Goal: Task Accomplishment & Management: Use online tool/utility

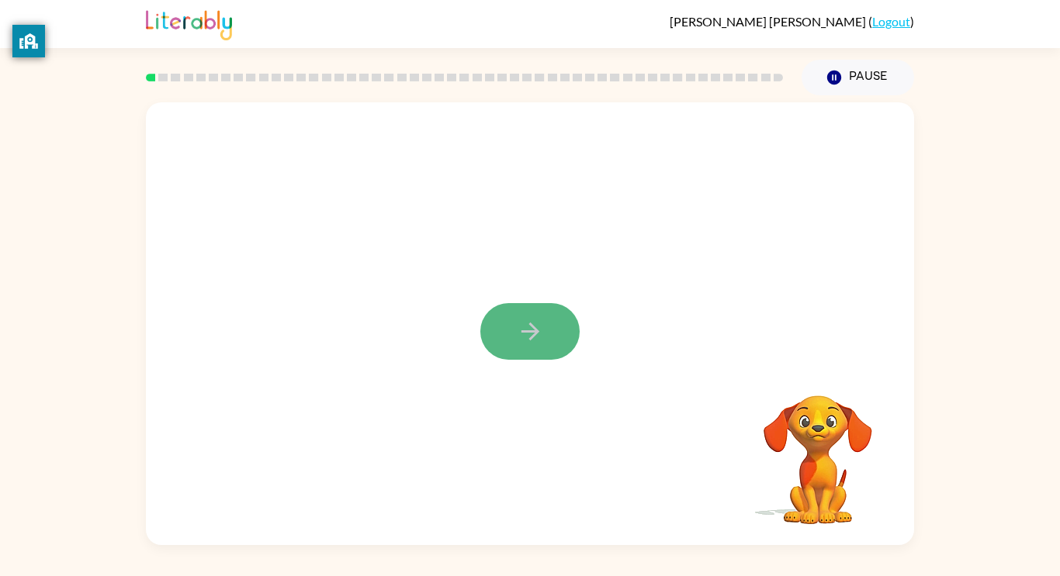
click at [540, 340] on icon "button" at bounding box center [530, 331] width 27 height 27
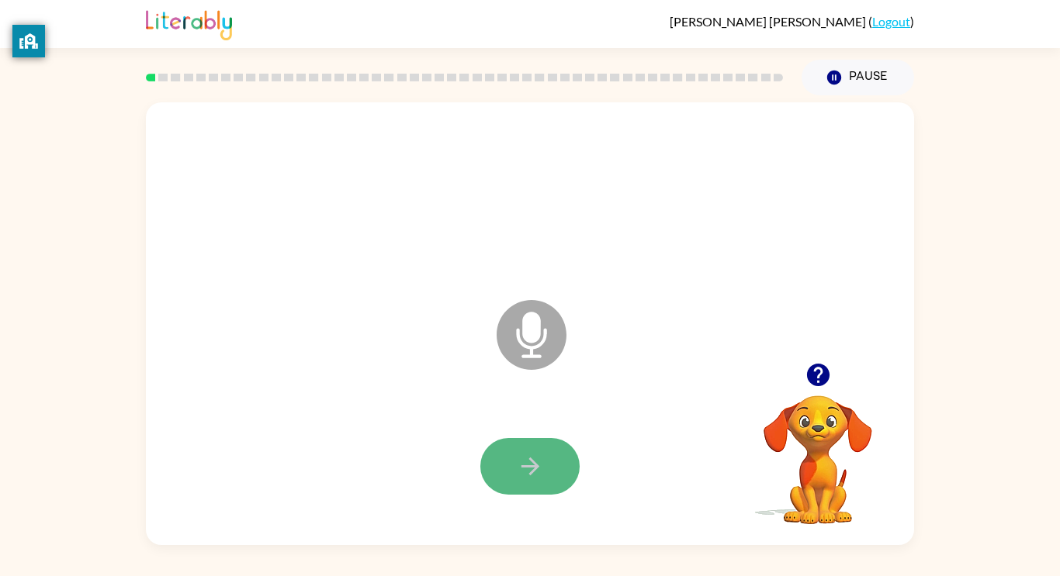
click at [548, 451] on button "button" at bounding box center [529, 466] width 99 height 57
click at [555, 465] on button "button" at bounding box center [529, 466] width 99 height 57
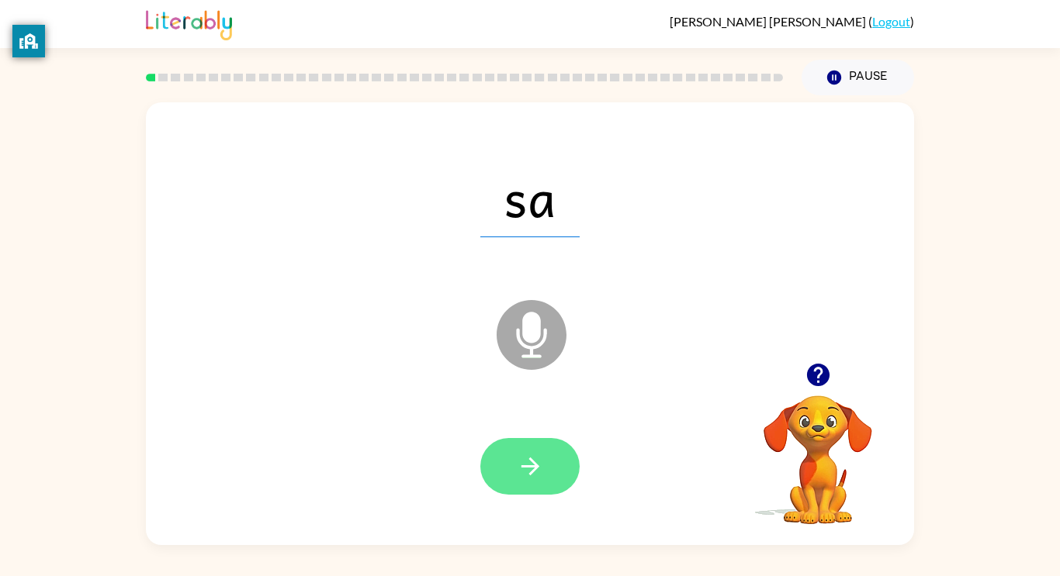
click at [570, 469] on button "button" at bounding box center [529, 466] width 99 height 57
click at [566, 470] on button "button" at bounding box center [529, 466] width 99 height 57
click at [550, 468] on button "button" at bounding box center [529, 466] width 99 height 57
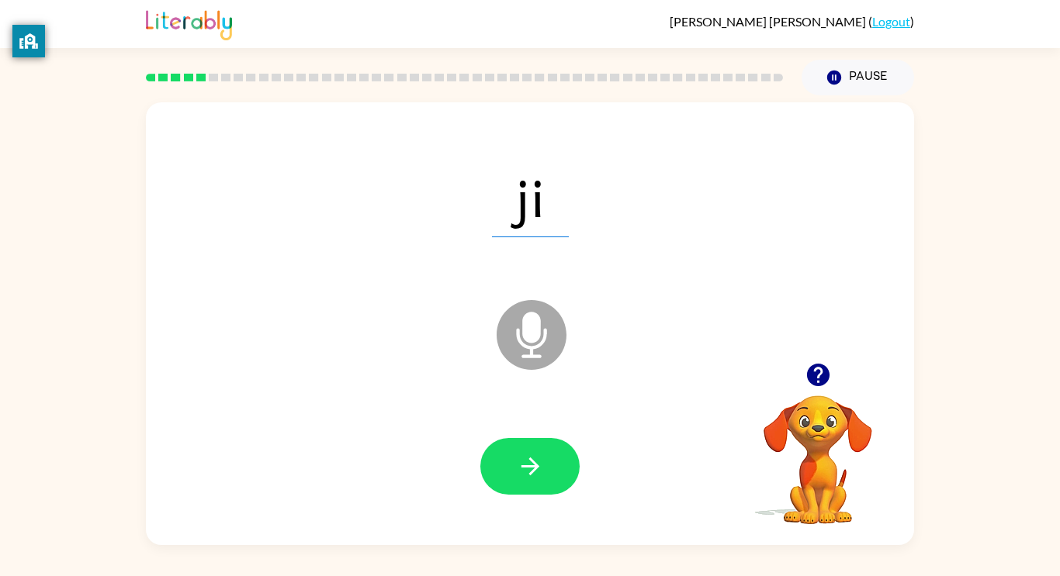
click at [550, 468] on button "button" at bounding box center [529, 466] width 99 height 57
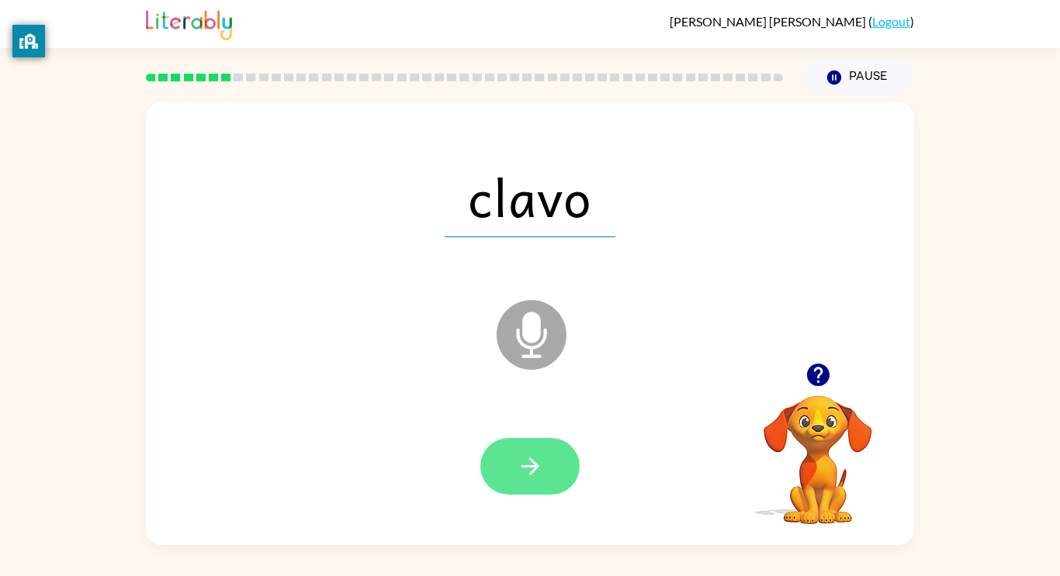
click at [519, 462] on icon "button" at bounding box center [530, 466] width 27 height 27
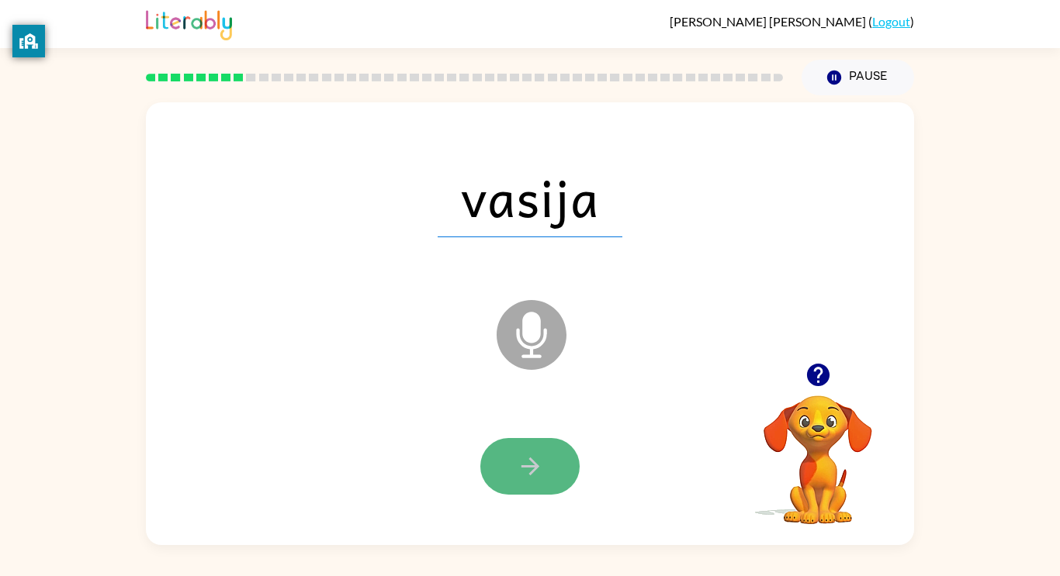
click at [520, 466] on icon "button" at bounding box center [530, 466] width 27 height 27
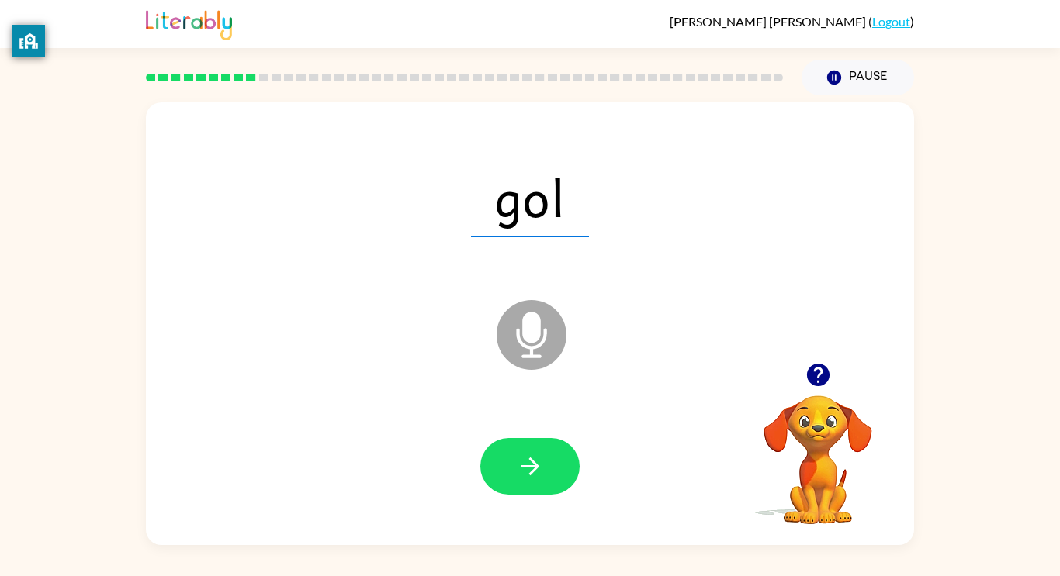
click at [520, 466] on icon "button" at bounding box center [530, 466] width 27 height 27
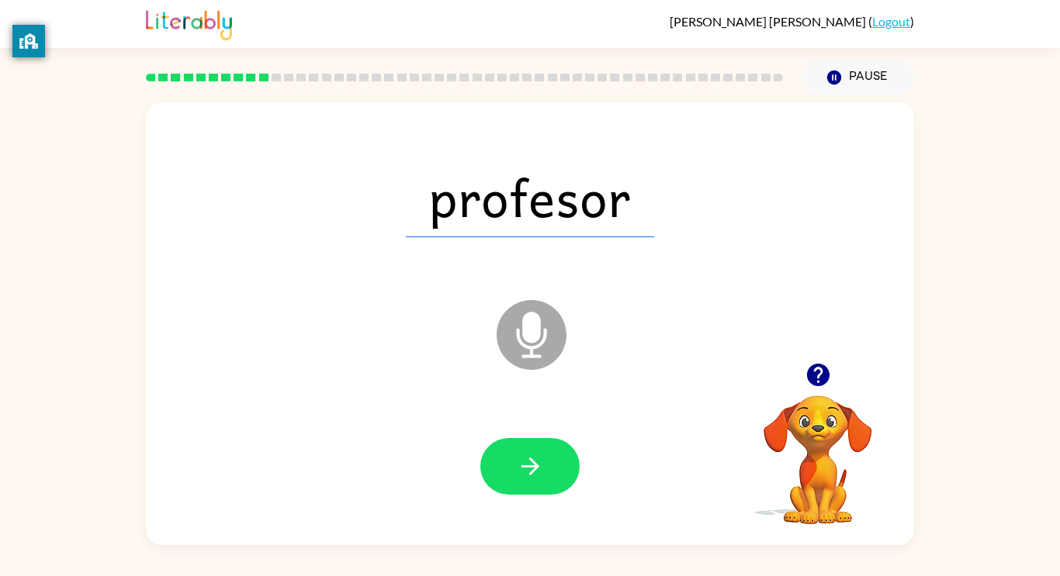
click at [520, 466] on icon "button" at bounding box center [530, 466] width 27 height 27
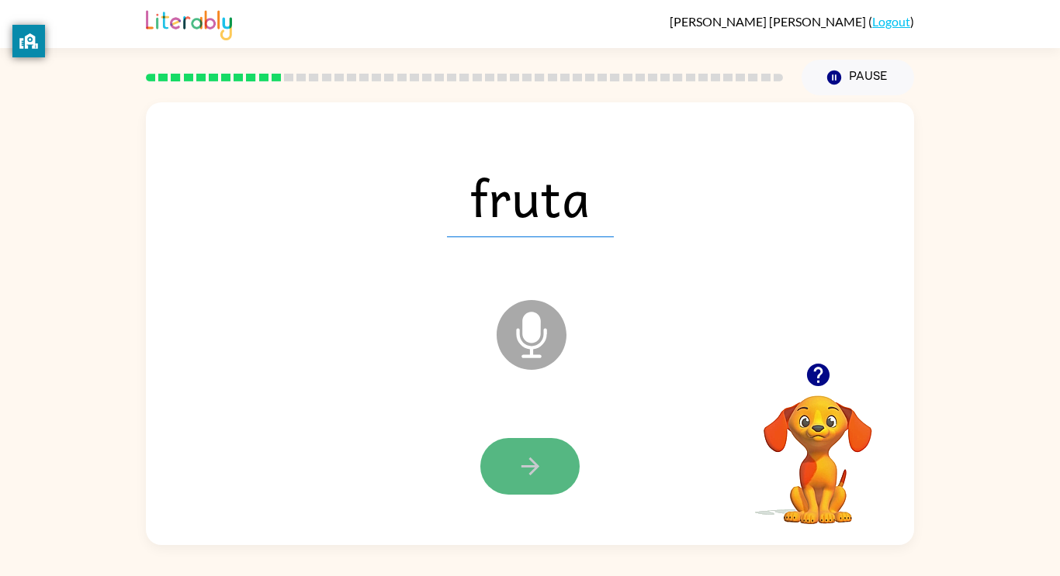
click at [519, 466] on icon "button" at bounding box center [530, 466] width 27 height 27
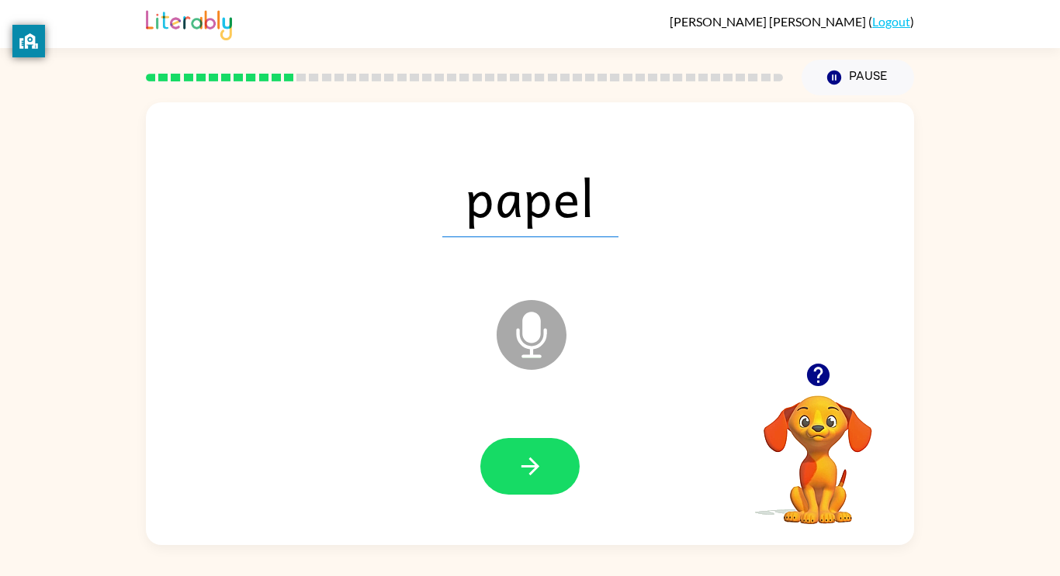
click at [519, 466] on icon "button" at bounding box center [530, 466] width 27 height 27
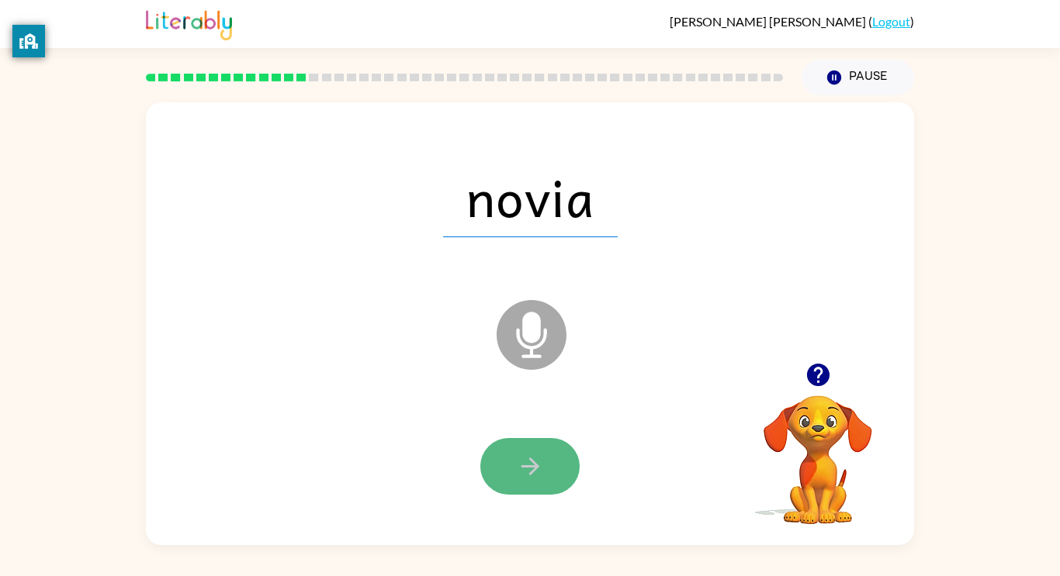
click at [518, 466] on icon "button" at bounding box center [530, 466] width 27 height 27
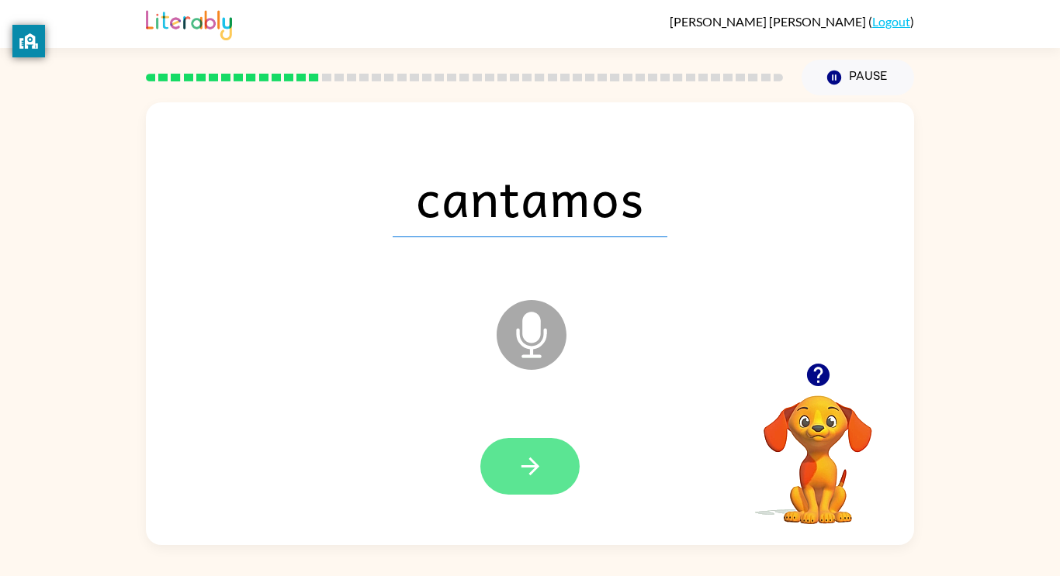
click at [517, 465] on icon "button" at bounding box center [530, 466] width 27 height 27
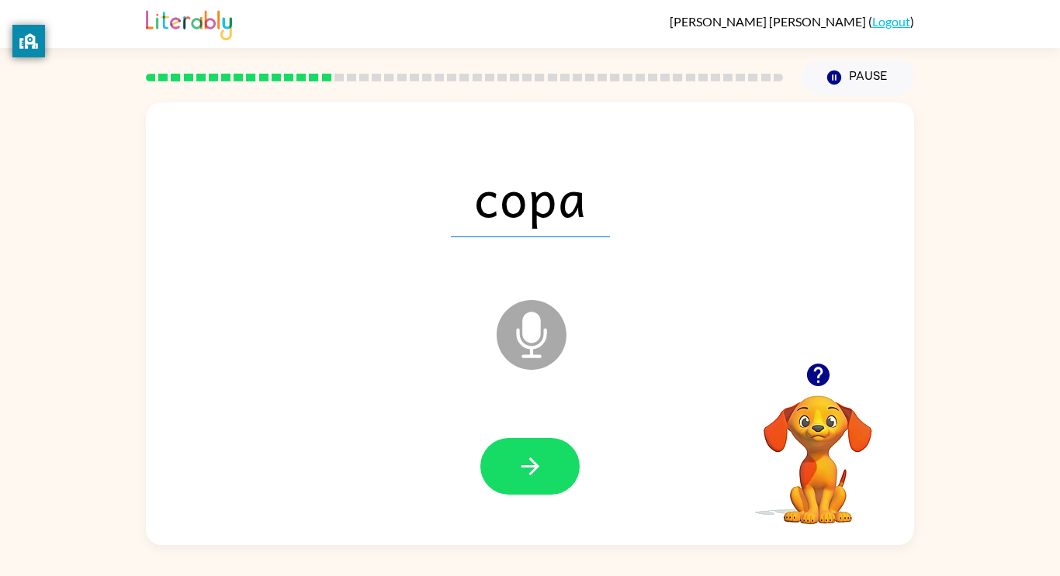
click at [517, 465] on icon "button" at bounding box center [530, 466] width 27 height 27
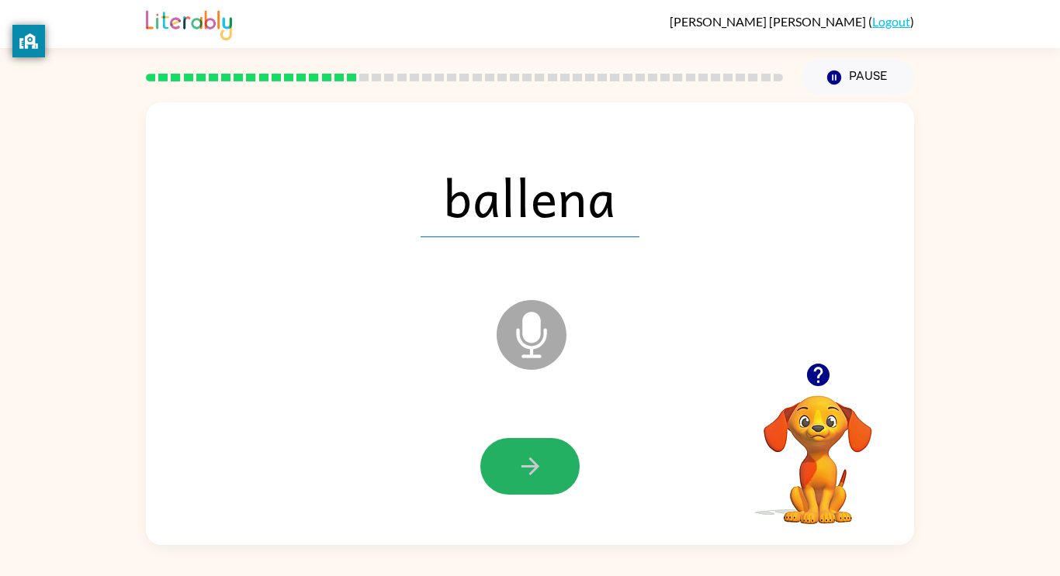
click at [517, 465] on icon "button" at bounding box center [530, 466] width 27 height 27
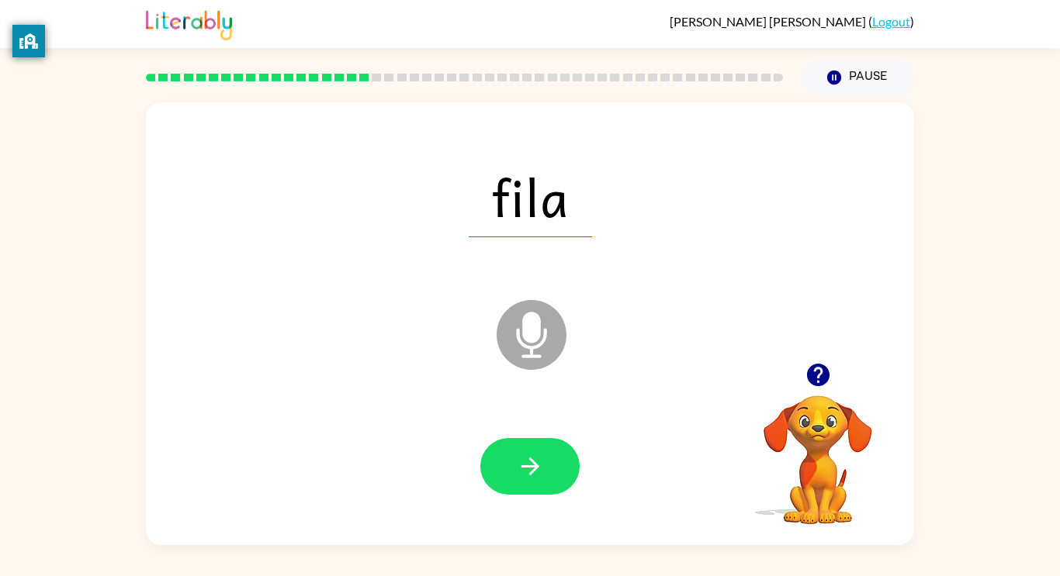
click at [517, 465] on icon "button" at bounding box center [530, 466] width 27 height 27
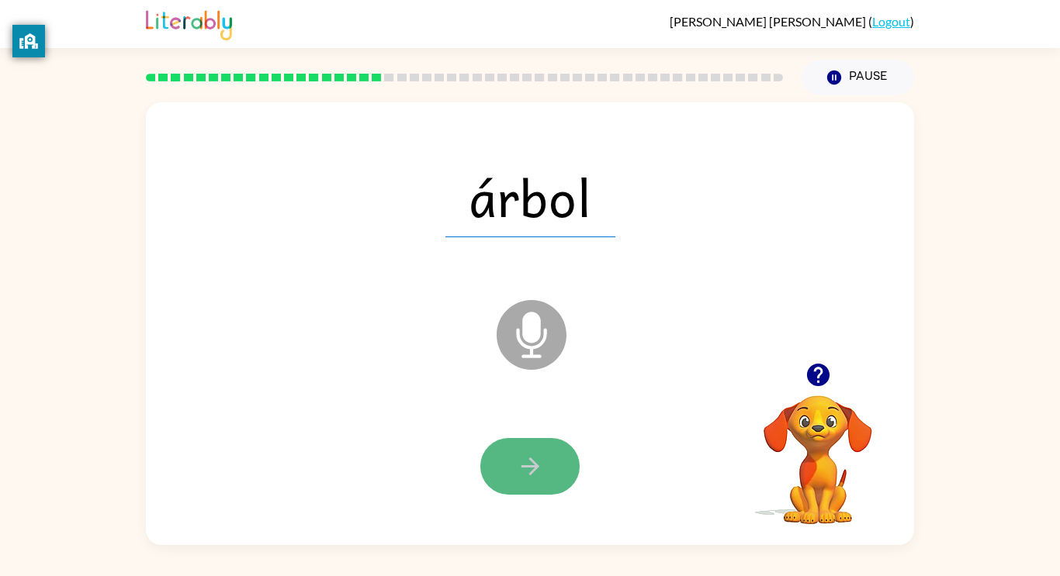
click at [517, 465] on icon "button" at bounding box center [530, 466] width 27 height 27
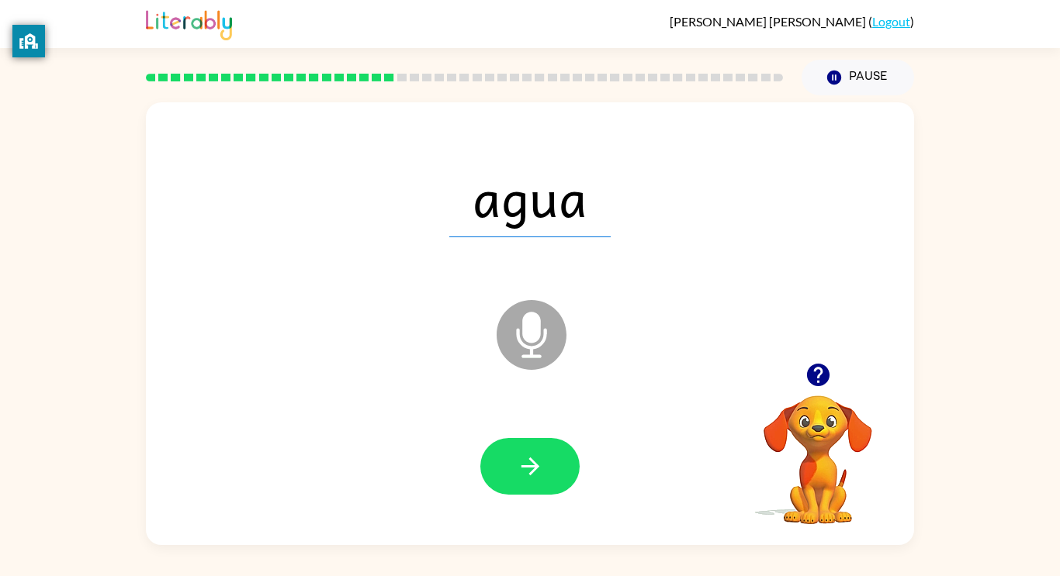
click at [517, 465] on icon "button" at bounding box center [530, 466] width 27 height 27
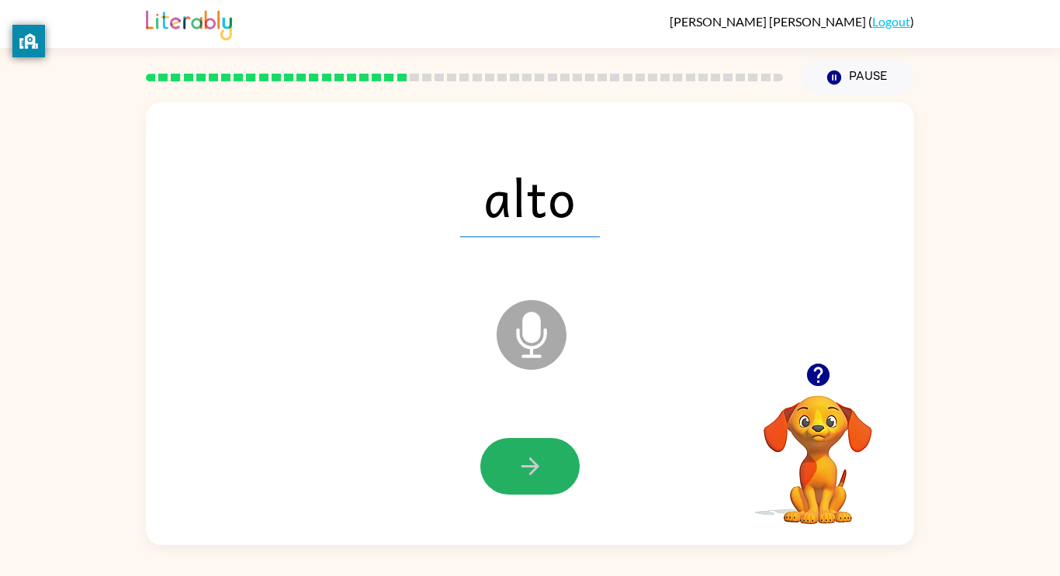
click at [517, 465] on icon "button" at bounding box center [530, 466] width 27 height 27
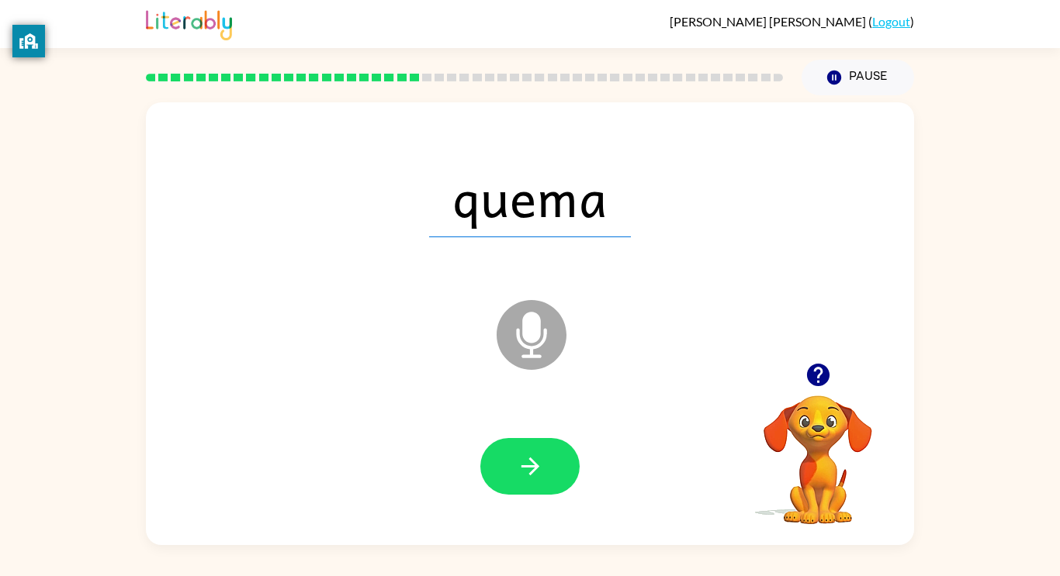
click at [517, 465] on icon "button" at bounding box center [530, 466] width 27 height 27
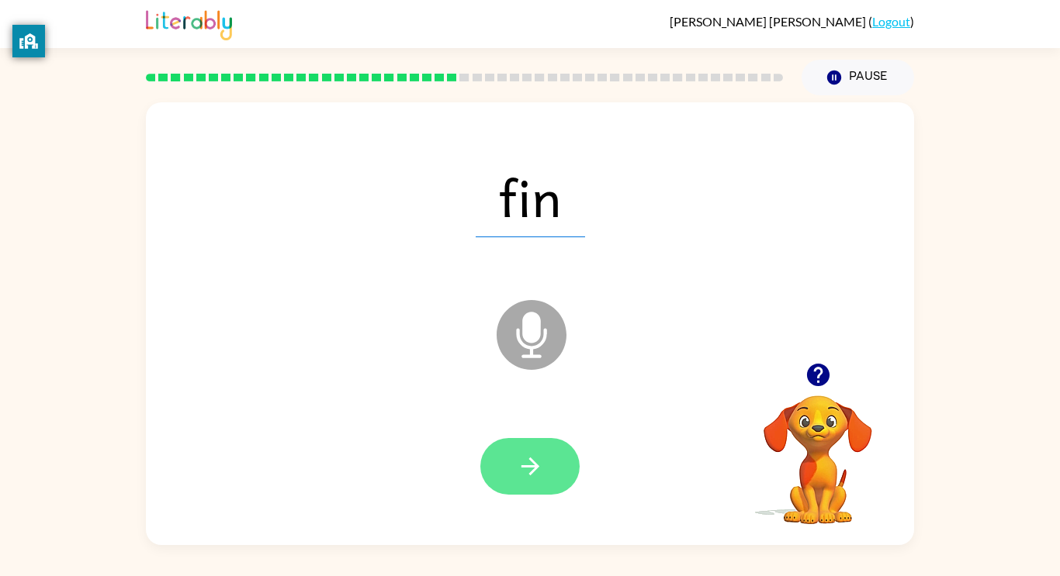
click at [534, 448] on button "button" at bounding box center [529, 466] width 99 height 57
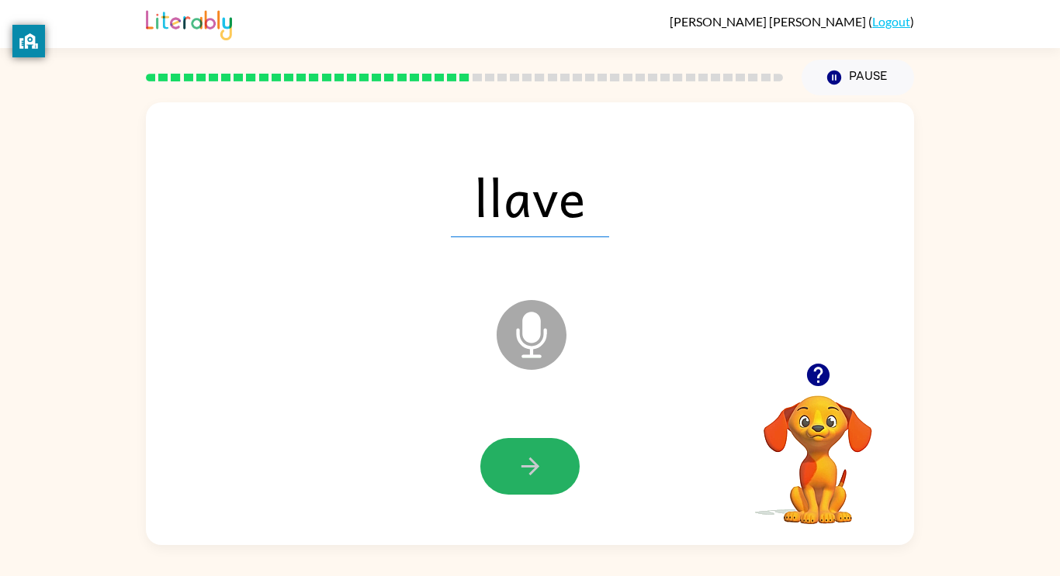
click at [534, 448] on button "button" at bounding box center [529, 466] width 99 height 57
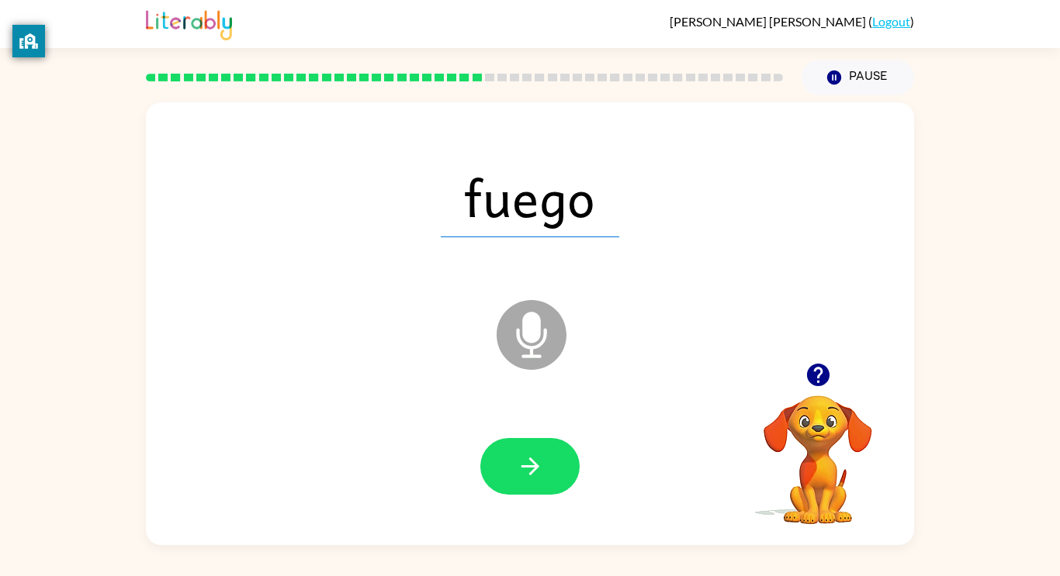
click at [534, 448] on button "button" at bounding box center [529, 466] width 99 height 57
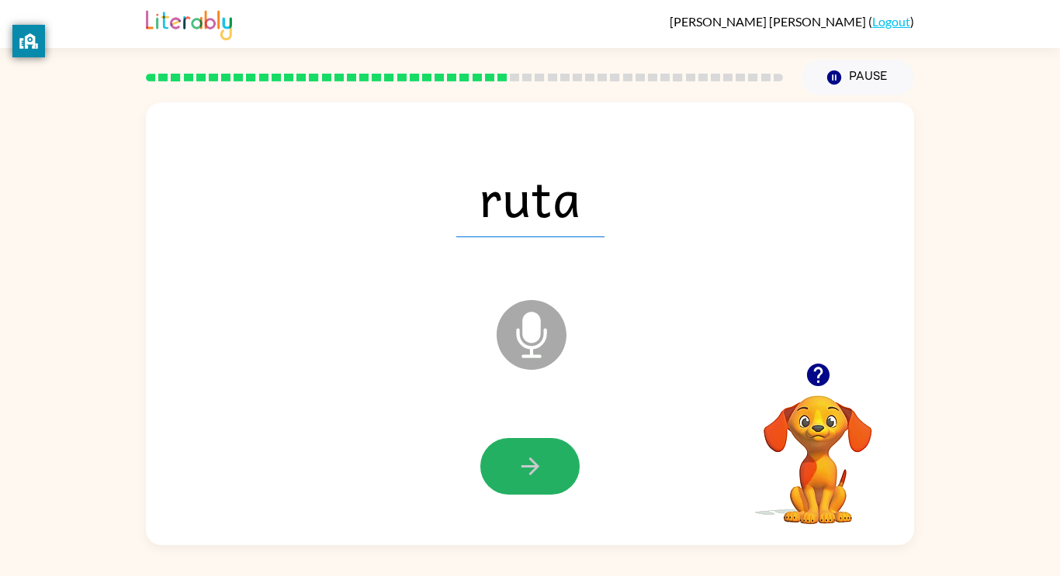
click at [534, 448] on button "button" at bounding box center [529, 466] width 99 height 57
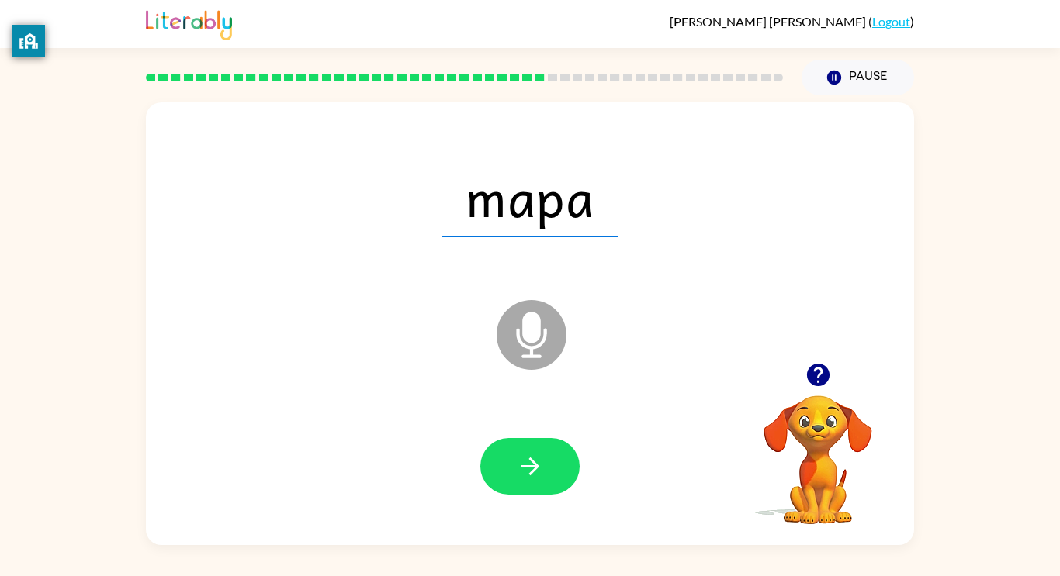
click at [534, 448] on button "button" at bounding box center [529, 466] width 99 height 57
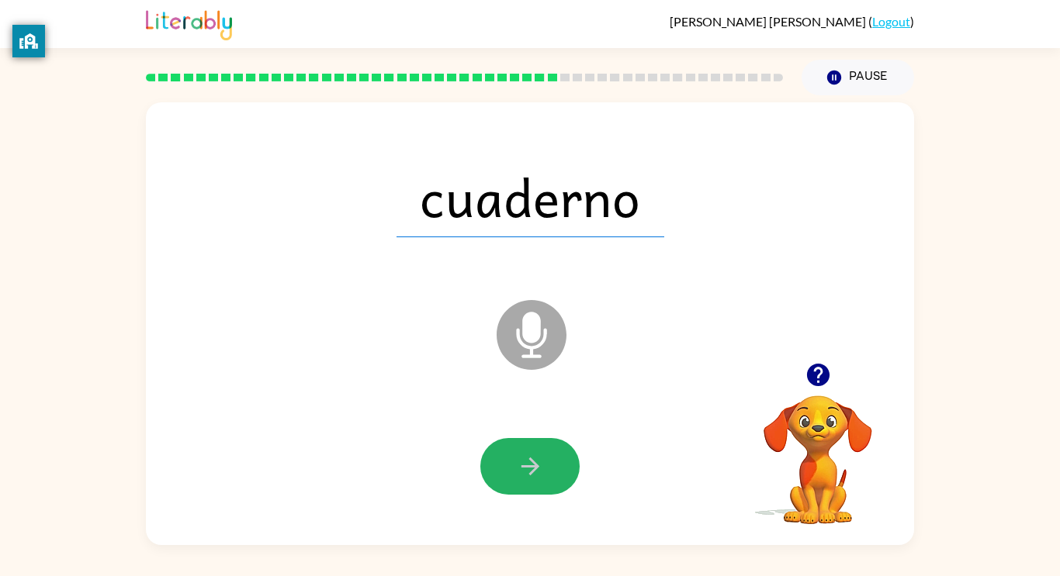
click at [534, 448] on button "button" at bounding box center [529, 466] width 99 height 57
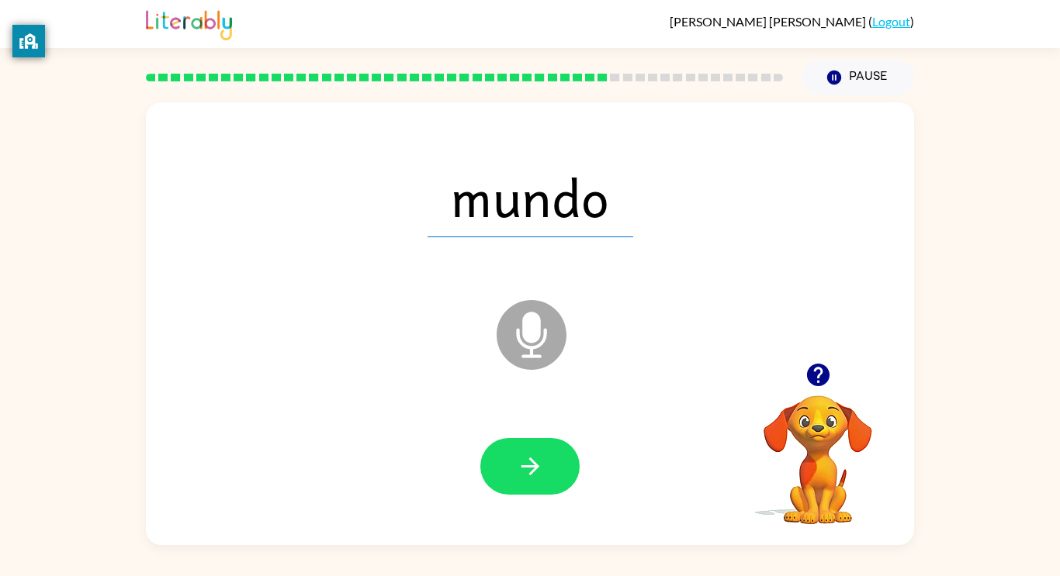
click at [534, 448] on button "button" at bounding box center [529, 466] width 99 height 57
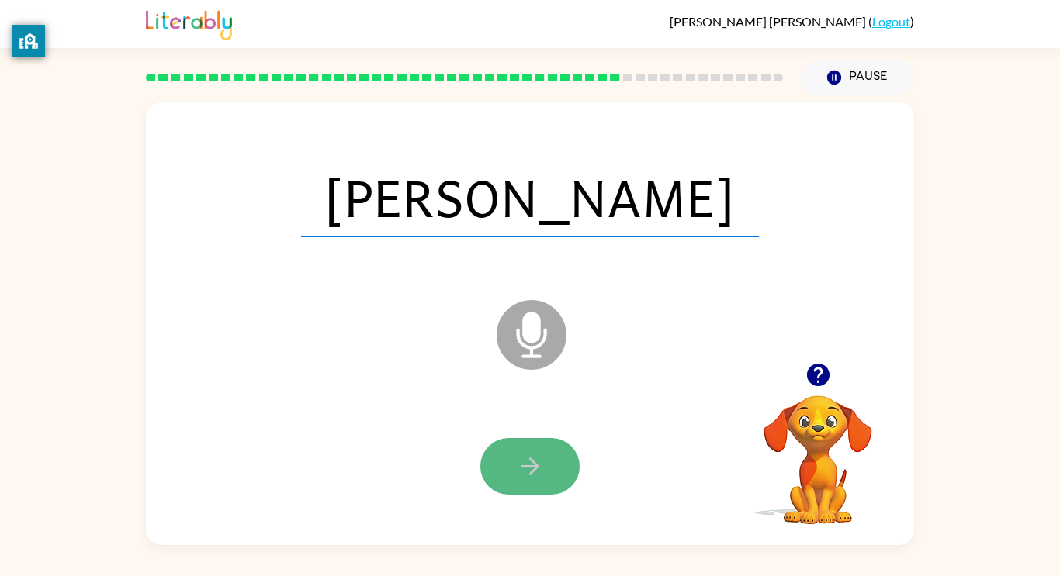
click at [534, 453] on icon "button" at bounding box center [530, 466] width 27 height 27
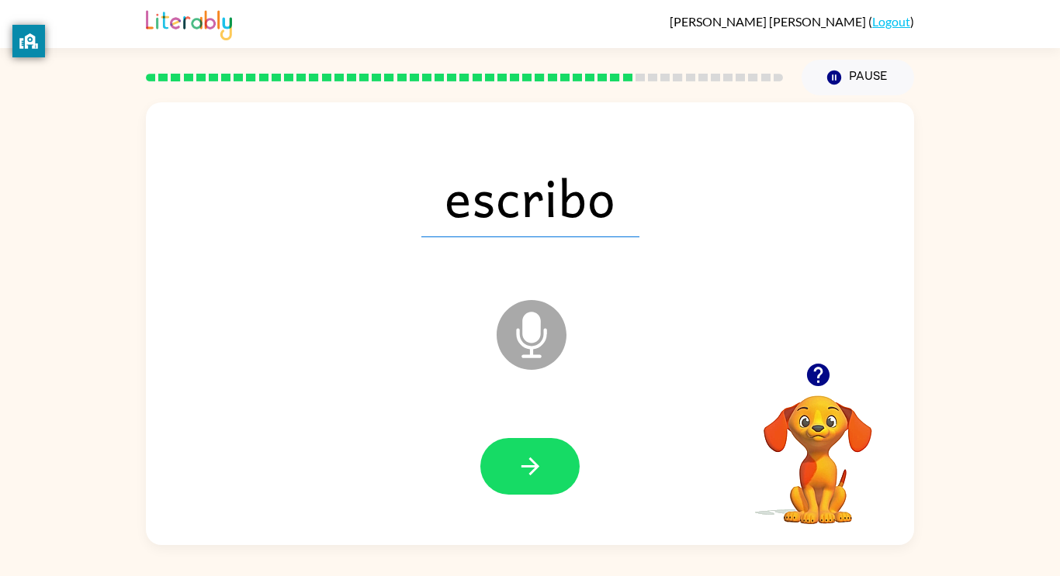
click at [556, 444] on button "button" at bounding box center [529, 466] width 99 height 57
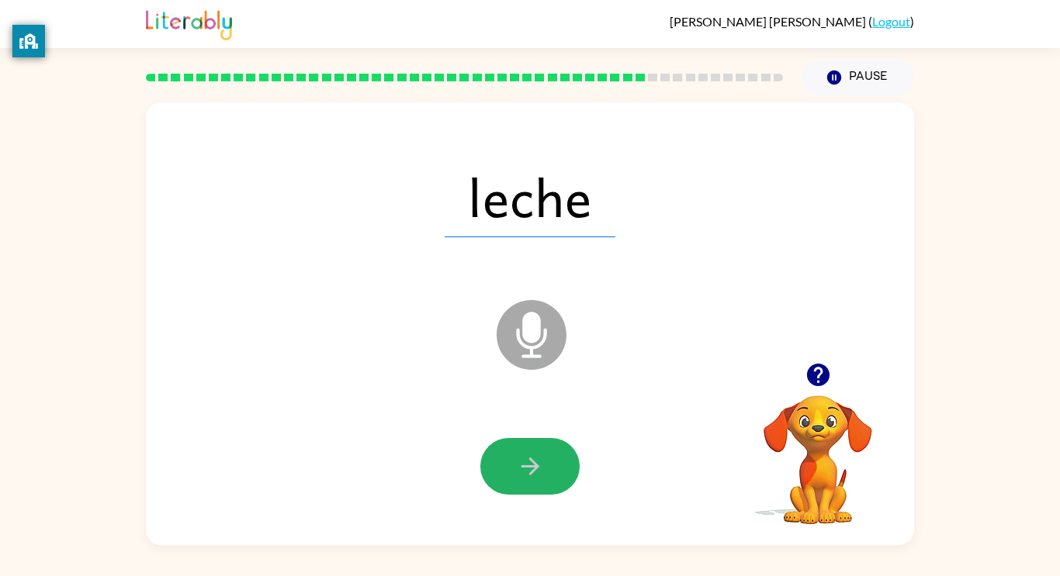
click at [556, 444] on button "button" at bounding box center [529, 466] width 99 height 57
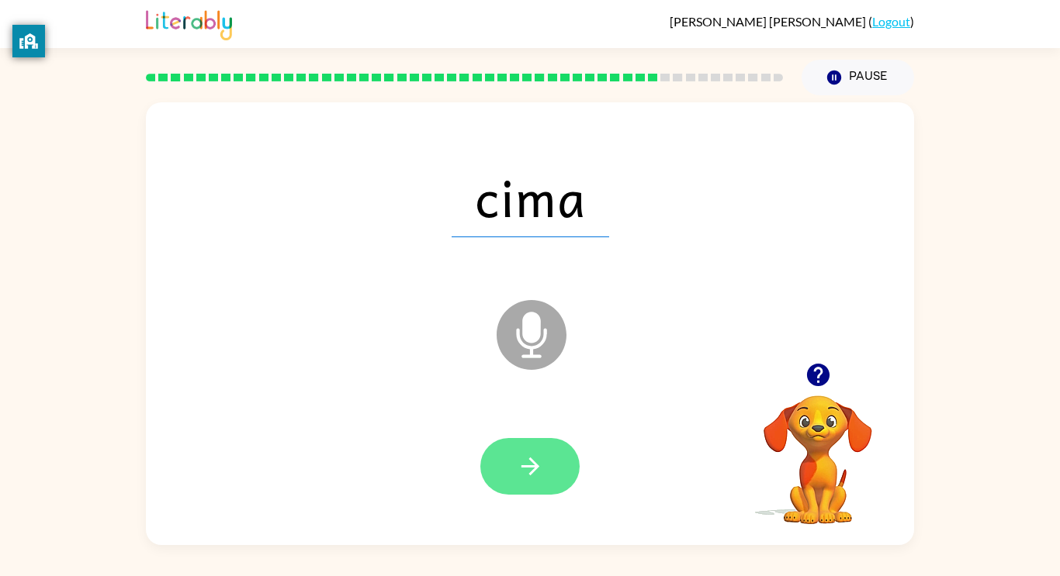
click at [557, 445] on button "button" at bounding box center [529, 466] width 99 height 57
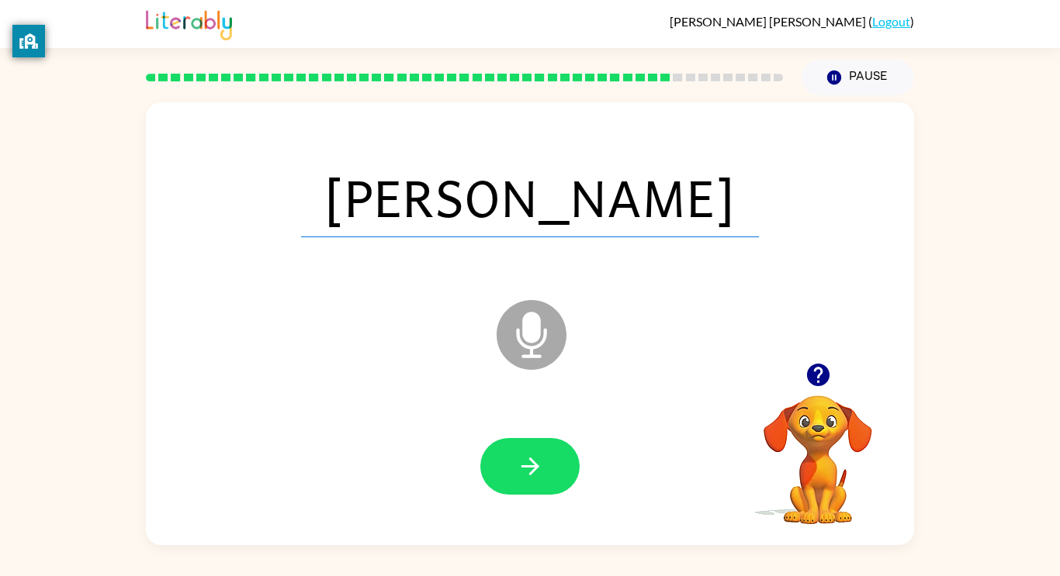
click at [557, 445] on button "button" at bounding box center [529, 466] width 99 height 57
click at [553, 455] on button "button" at bounding box center [529, 466] width 99 height 57
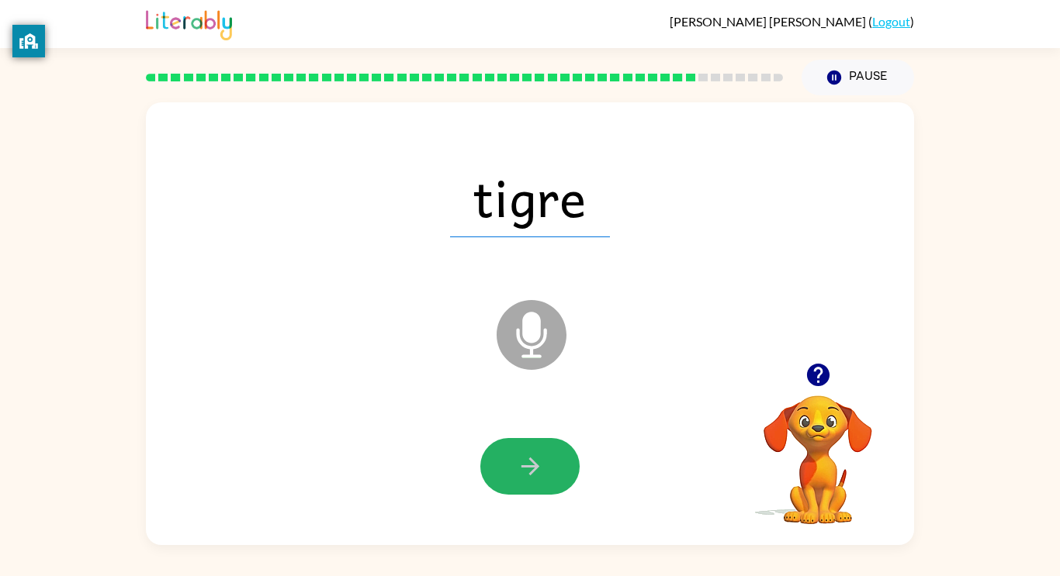
click at [553, 440] on button "button" at bounding box center [529, 466] width 99 height 57
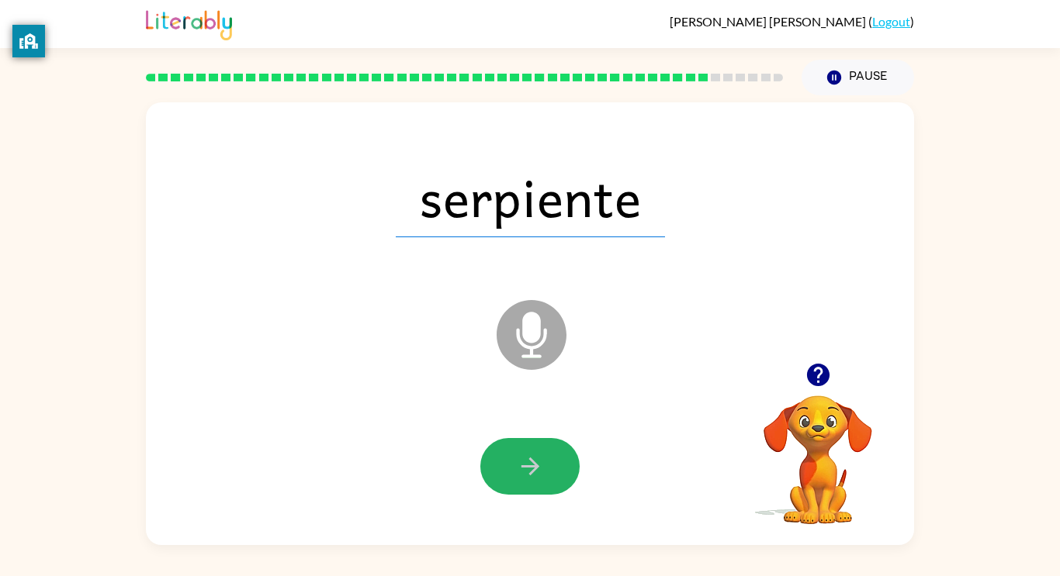
click at [553, 440] on button "button" at bounding box center [529, 466] width 99 height 57
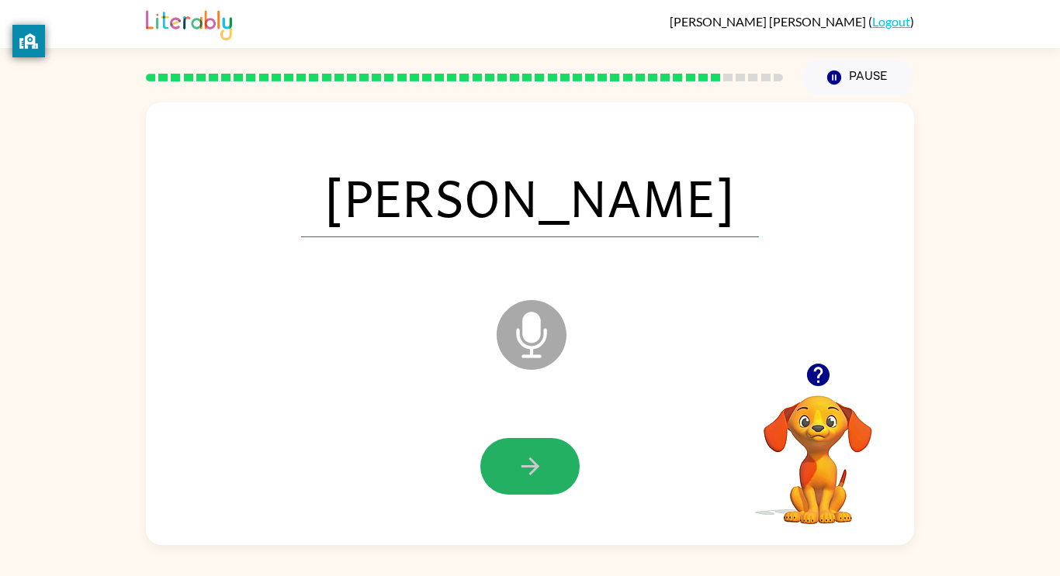
click at [553, 440] on button "button" at bounding box center [529, 466] width 99 height 57
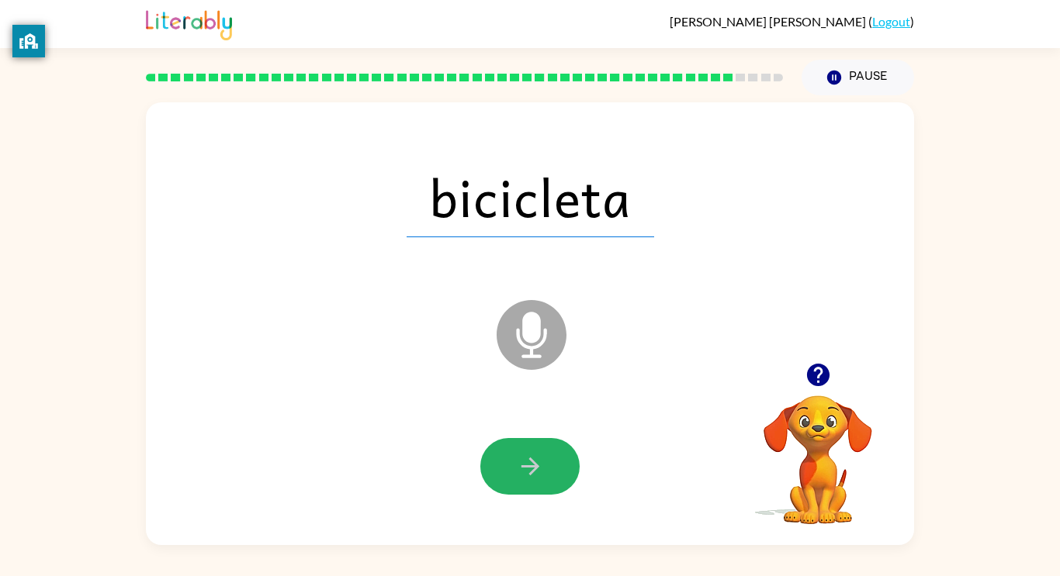
click at [553, 440] on button "button" at bounding box center [529, 466] width 99 height 57
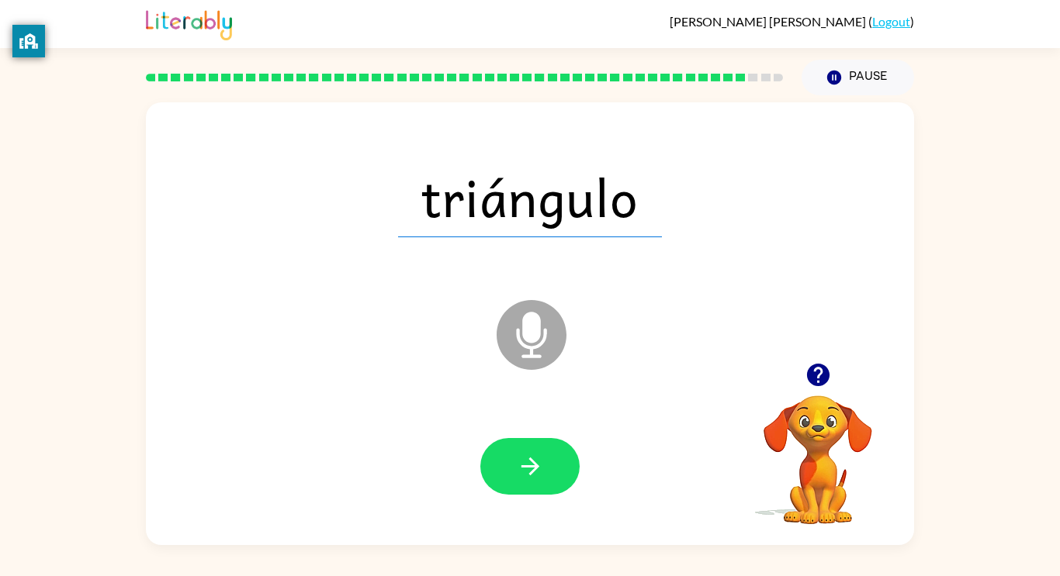
click at [553, 440] on button "button" at bounding box center [529, 466] width 99 height 57
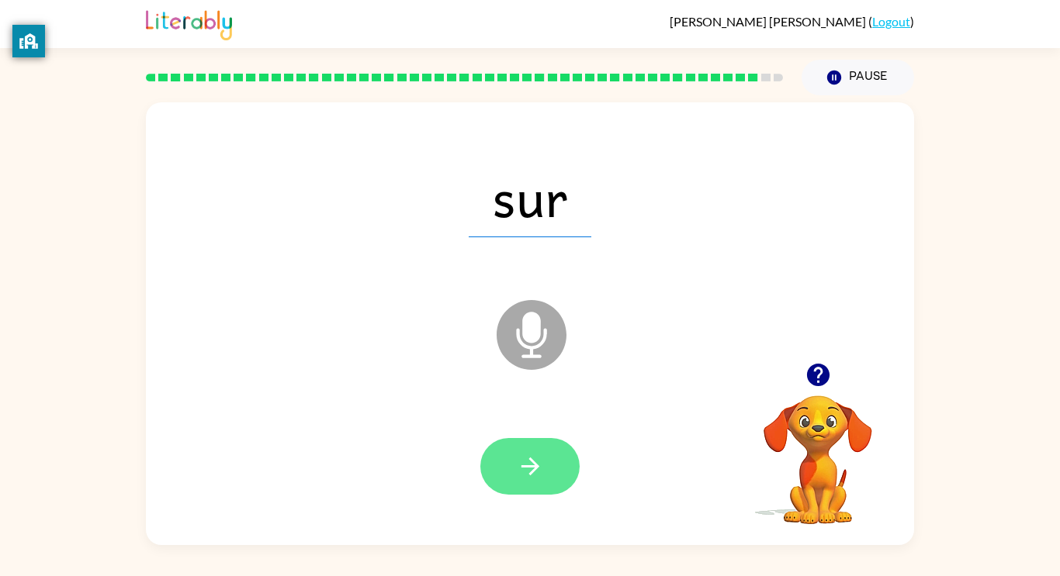
click at [553, 445] on button "button" at bounding box center [529, 466] width 99 height 57
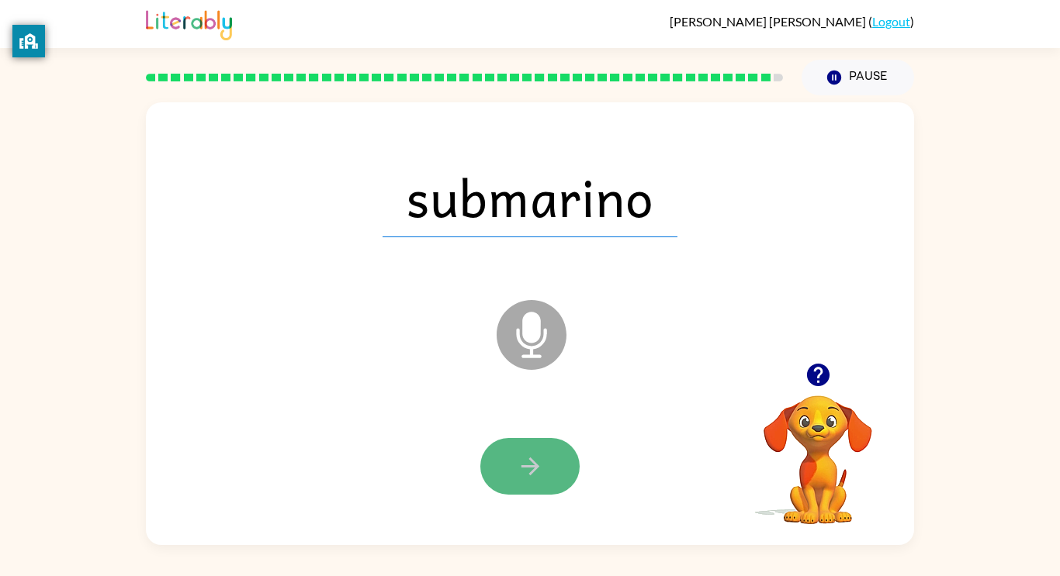
click at [554, 445] on button "button" at bounding box center [529, 466] width 99 height 57
